Goal: Book appointment/travel/reservation

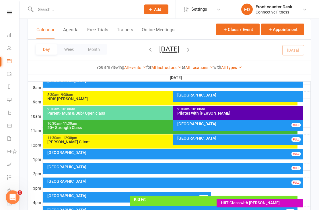
scroll to position [150, 0]
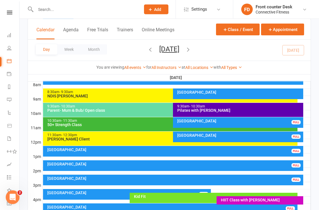
click at [226, 166] on div "Recovery Centre FULL" at bounding box center [173, 165] width 260 height 11
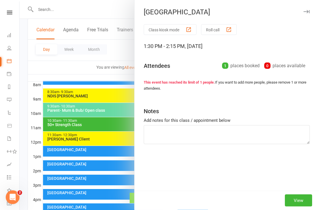
scroll to position [150, 0]
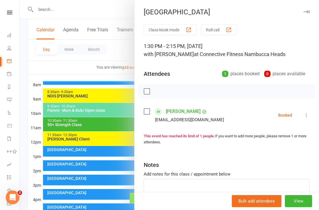
click at [28, 131] on div at bounding box center [168, 105] width 299 height 210
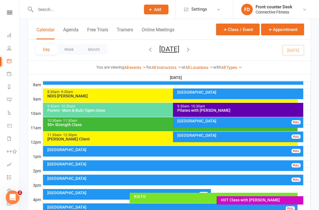
click at [48, 3] on div at bounding box center [82, 9] width 109 height 19
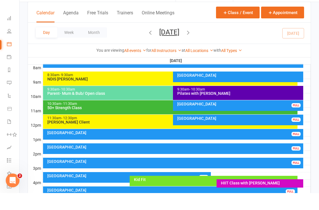
scroll to position [168, 0]
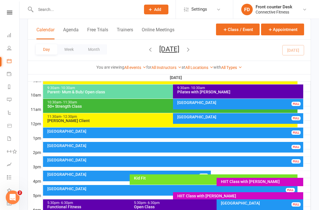
click at [33, 3] on div at bounding box center [82, 9] width 109 height 19
click at [41, 13] on input "text" at bounding box center [85, 9] width 103 height 8
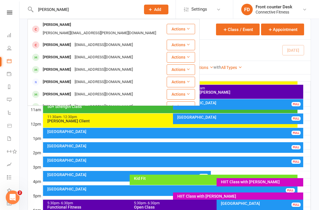
type input "[PERSON_NAME]"
click at [41, 52] on div at bounding box center [35, 56] width 11 height 9
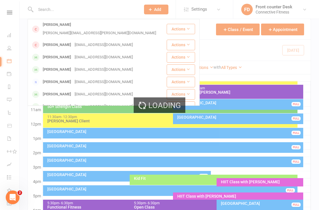
scroll to position [168, 0]
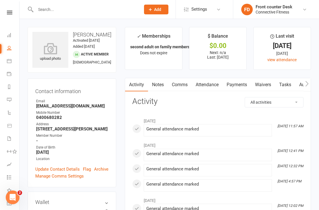
click at [5, 34] on li "Dashboard" at bounding box center [9, 35] width 19 height 13
click at [12, 37] on link "Dashboard" at bounding box center [13, 35] width 13 height 13
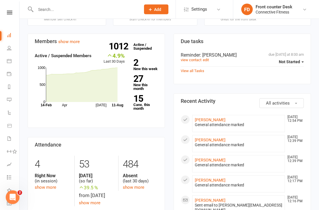
scroll to position [164, 0]
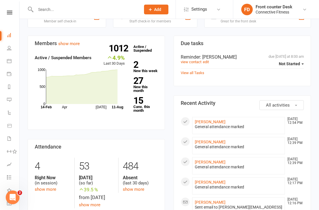
click at [145, 65] on link "2 New this week" at bounding box center [145, 66] width 24 height 12
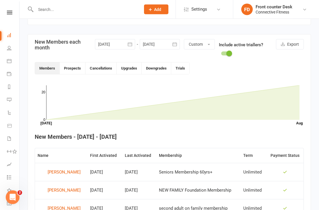
scroll to position [118, 0]
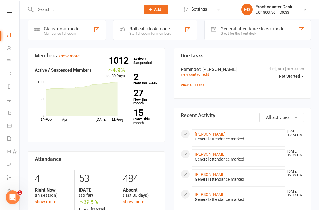
scroll to position [152, 0]
click at [139, 88] on strong "27" at bounding box center [144, 92] width 22 height 9
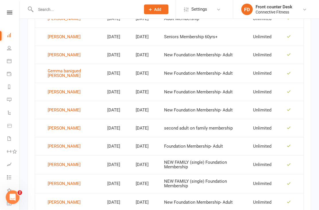
scroll to position [354, 0]
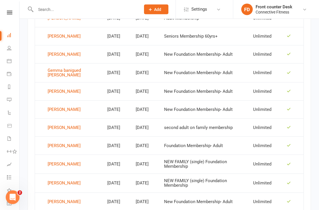
click at [51, 126] on div "[PERSON_NAME]" at bounding box center [64, 127] width 33 height 9
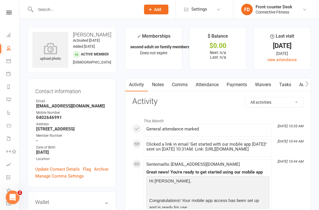
scroll to position [0, 1]
click at [11, 32] on link "Dashboard" at bounding box center [12, 35] width 13 height 13
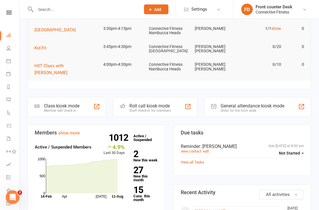
scroll to position [77, 0]
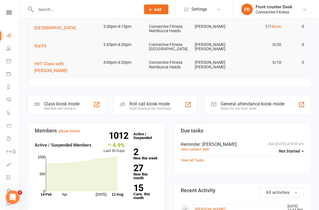
click at [140, 167] on link "27 New this month" at bounding box center [145, 172] width 24 height 16
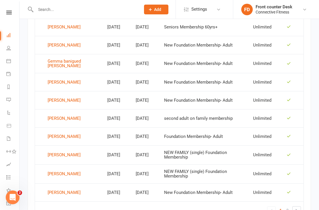
scroll to position [389, 0]
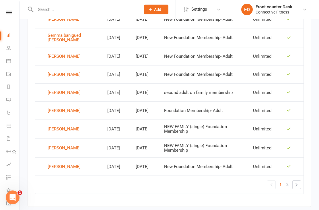
click at [52, 160] on td "[PERSON_NAME]" at bounding box center [70, 166] width 70 height 18
click at [54, 163] on div "[PERSON_NAME]" at bounding box center [64, 166] width 33 height 9
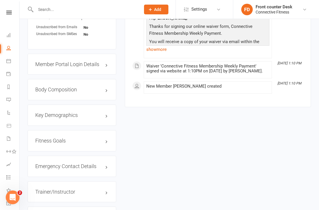
scroll to position [401, 0]
click at [8, 57] on link "Calendar" at bounding box center [12, 61] width 13 height 13
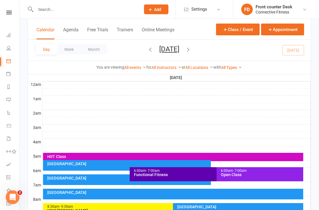
scroll to position [34, 0]
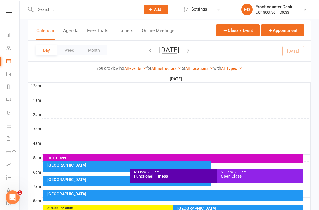
click at [191, 51] on icon "button" at bounding box center [188, 50] width 6 height 6
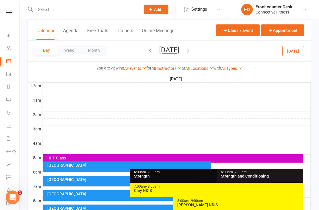
click at [191, 47] on icon "button" at bounding box center [188, 50] width 6 height 6
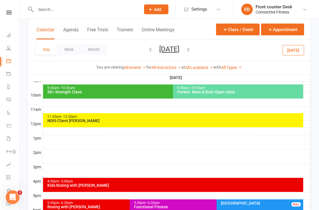
click at [50, 128] on div at bounding box center [176, 131] width 268 height 7
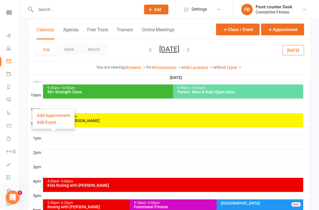
click at [39, 113] on button "Add Appointment" at bounding box center [53, 115] width 33 height 7
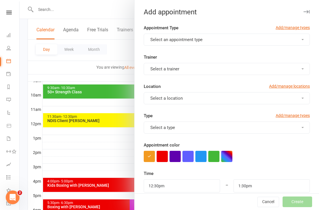
click at [32, 120] on div at bounding box center [168, 105] width 299 height 210
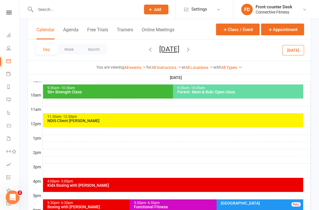
click at [37, 124] on div at bounding box center [168, 105] width 299 height 210
click at [37, 124] on th "12pm" at bounding box center [35, 123] width 14 height 7
click at [191, 48] on icon "button" at bounding box center [188, 49] width 6 height 6
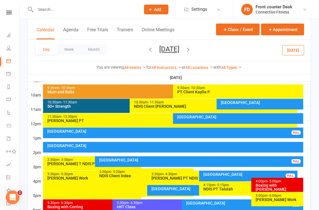
click at [179, 45] on button "[DATE]" at bounding box center [169, 49] width 20 height 8
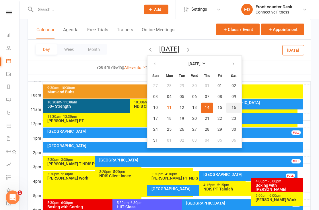
click at [226, 107] on button "16" at bounding box center [233, 107] width 15 height 10
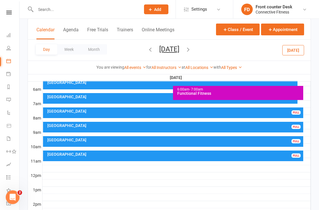
scroll to position [116, 0]
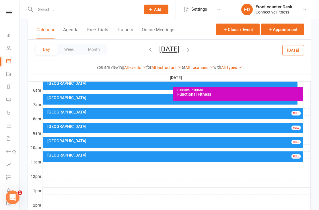
click at [44, 177] on div at bounding box center [176, 176] width 268 height 7
click at [33, 171] on button "Add Event" at bounding box center [39, 171] width 19 height 7
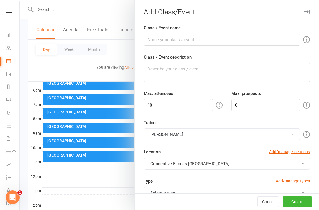
checkbox input "true"
click at [40, 174] on div at bounding box center [168, 105] width 299 height 210
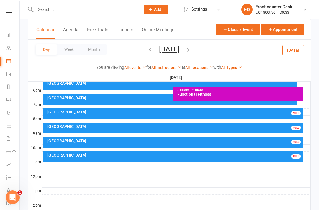
click at [58, 177] on div at bounding box center [176, 176] width 268 height 7
click at [170, 181] on div at bounding box center [176, 183] width 268 height 7
click at [180, 165] on button "Add Appointment" at bounding box center [173, 168] width 33 height 7
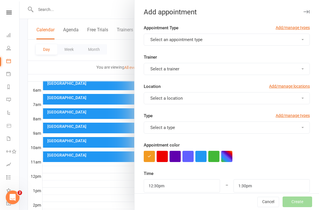
click at [15, 34] on link "Dashboard" at bounding box center [12, 35] width 13 height 13
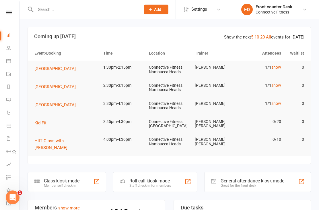
click at [118, 65] on td "1:30pm-2:15pm" at bounding box center [124, 66] width 46 height 13
click at [11, 56] on link "Calendar" at bounding box center [12, 61] width 13 height 13
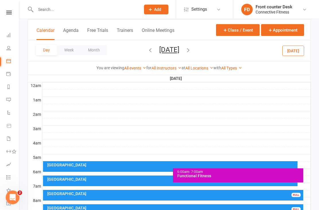
scroll to position [34, 0]
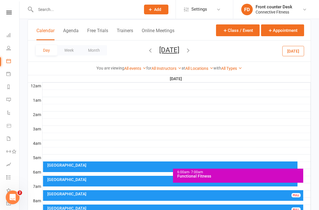
click at [45, 47] on button "Day" at bounding box center [46, 50] width 21 height 10
click at [147, 48] on icon "button" at bounding box center [150, 50] width 6 height 6
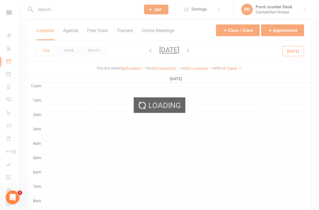
click at [147, 50] on icon "button" at bounding box center [150, 50] width 6 height 6
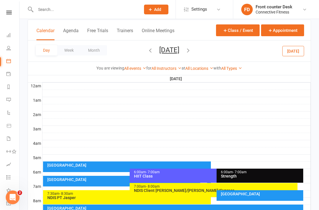
click at [147, 50] on icon "button" at bounding box center [150, 50] width 6 height 6
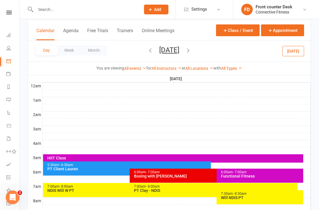
click at [147, 50] on icon "button" at bounding box center [150, 50] width 6 height 6
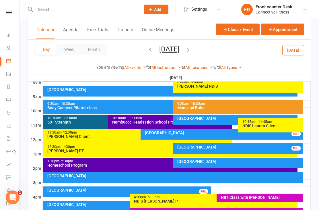
scroll to position [153, 0]
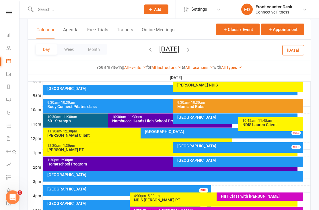
click at [296, 141] on div at bounding box center [176, 138] width 268 height 7
